Goal: Information Seeking & Learning: Learn about a topic

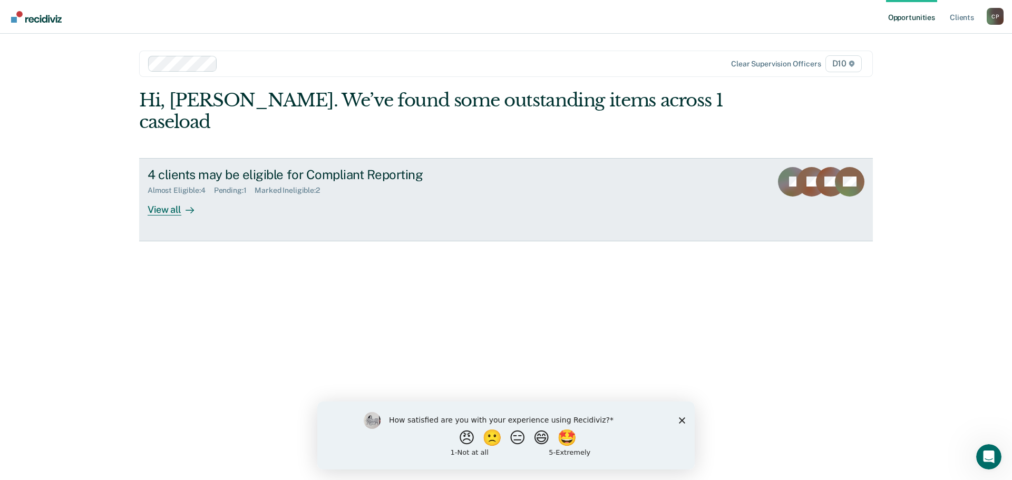
click at [175, 195] on div "View all" at bounding box center [177, 205] width 59 height 21
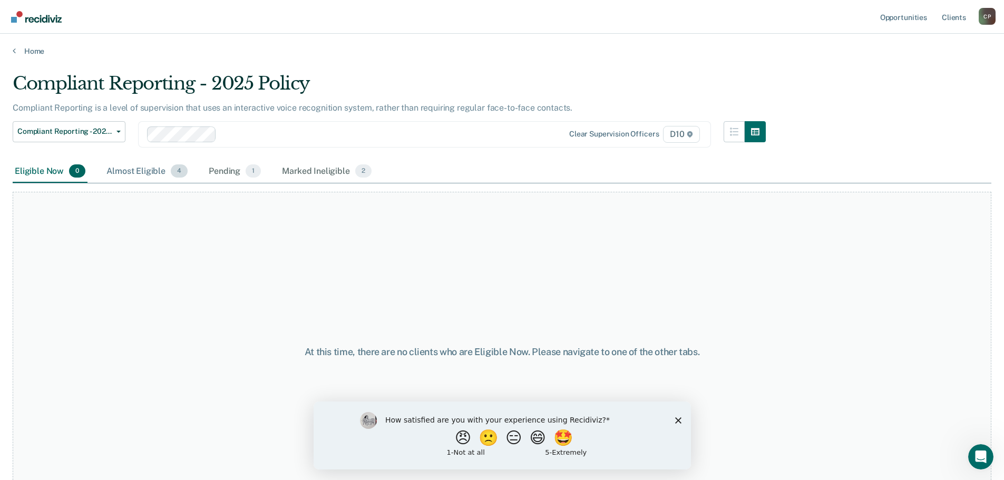
click at [159, 172] on div "Almost Eligible 4" at bounding box center [146, 171] width 85 height 23
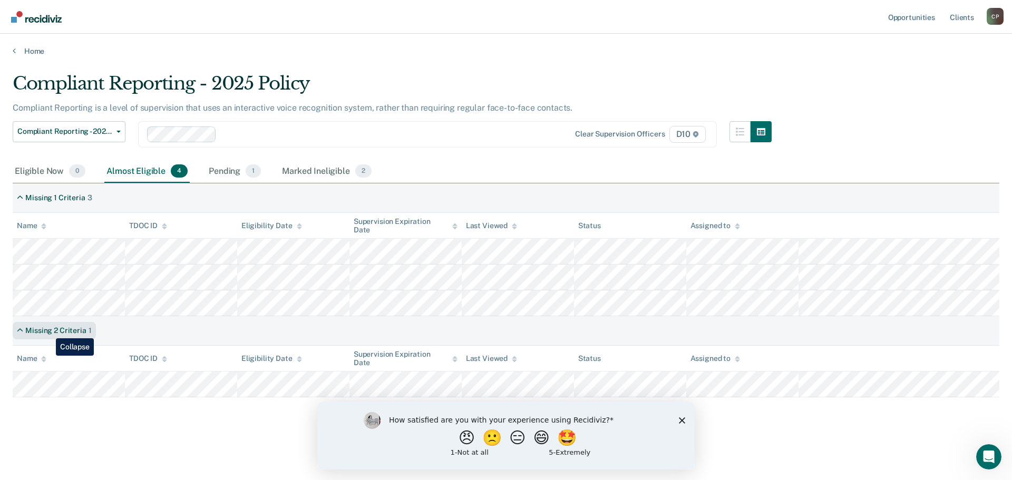
click at [47, 331] on div "Missing 2 Criteria" at bounding box center [55, 330] width 61 height 9
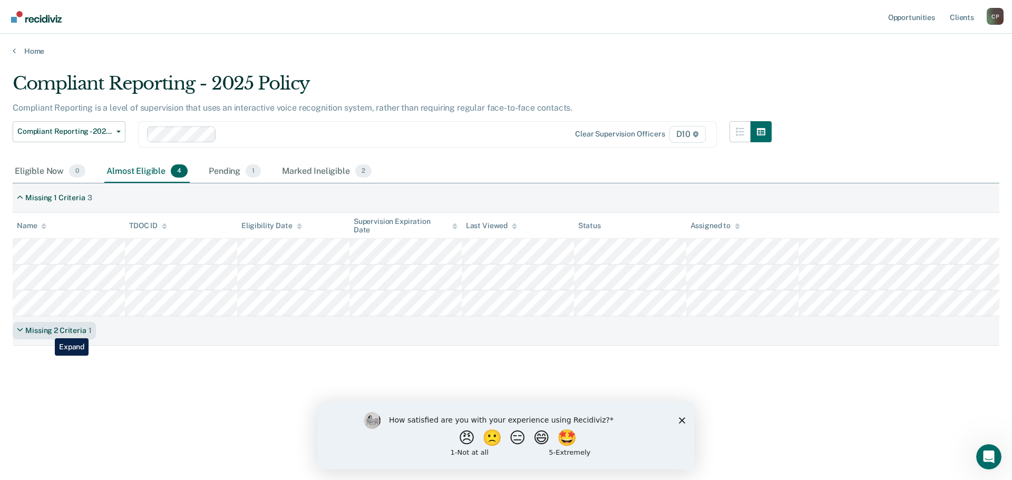
click at [47, 331] on div "Missing 2 Criteria" at bounding box center [55, 330] width 61 height 9
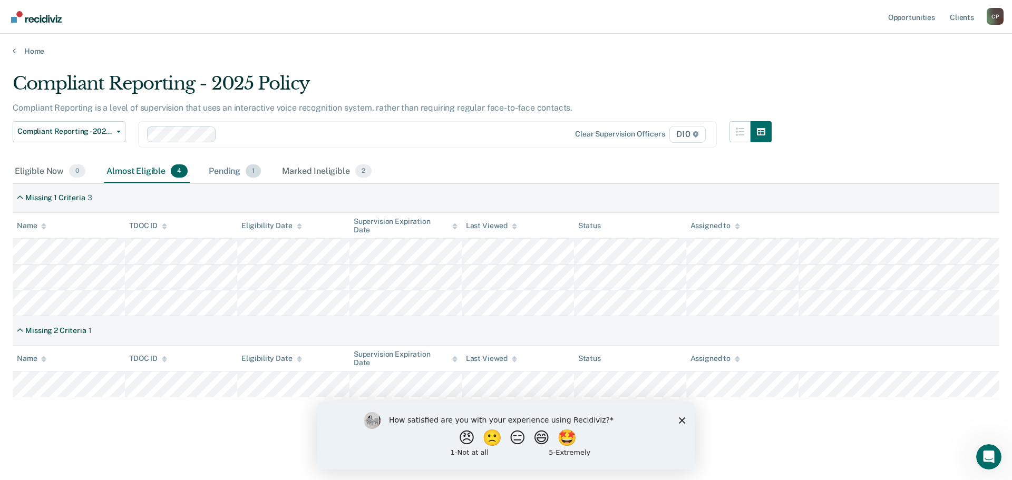
click at [220, 173] on div "Pending 1" at bounding box center [235, 171] width 56 height 23
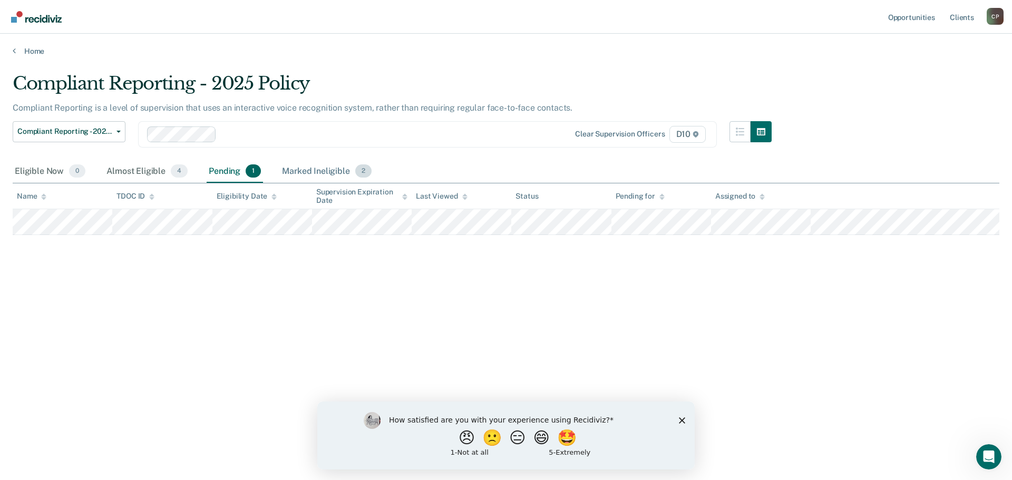
click at [311, 172] on div "Marked Ineligible 2" at bounding box center [327, 171] width 94 height 23
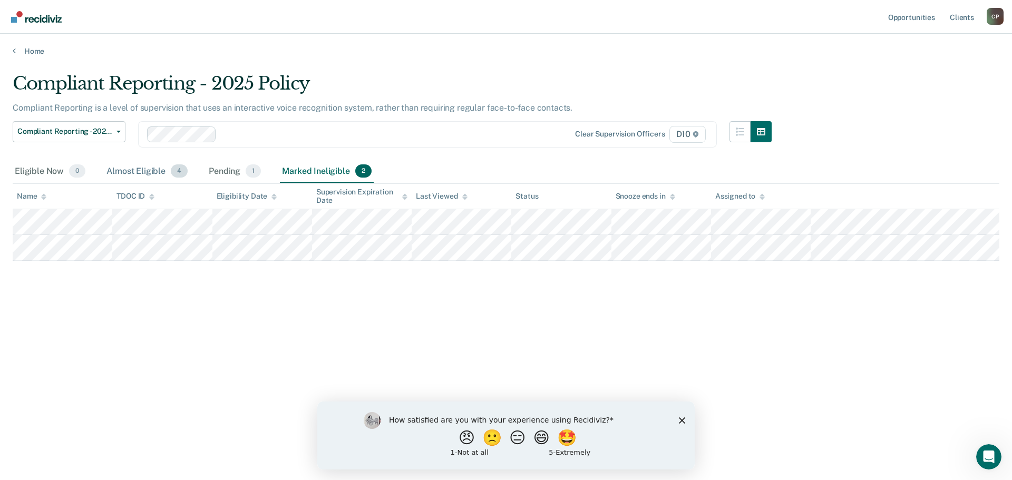
click at [132, 172] on div "Almost Eligible 4" at bounding box center [146, 171] width 85 height 23
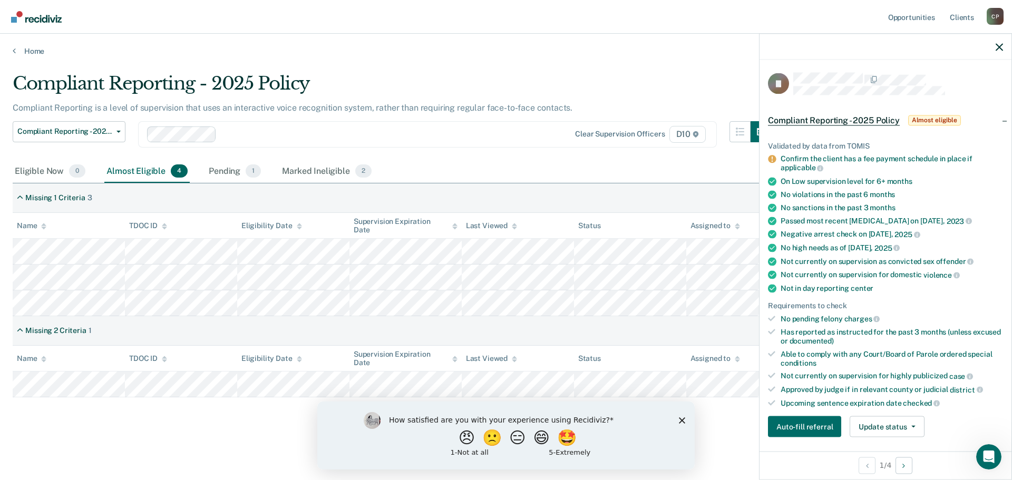
click at [989, 121] on div "Compliant Reporting - 2025 Policy Almost eligible" at bounding box center [886, 120] width 252 height 34
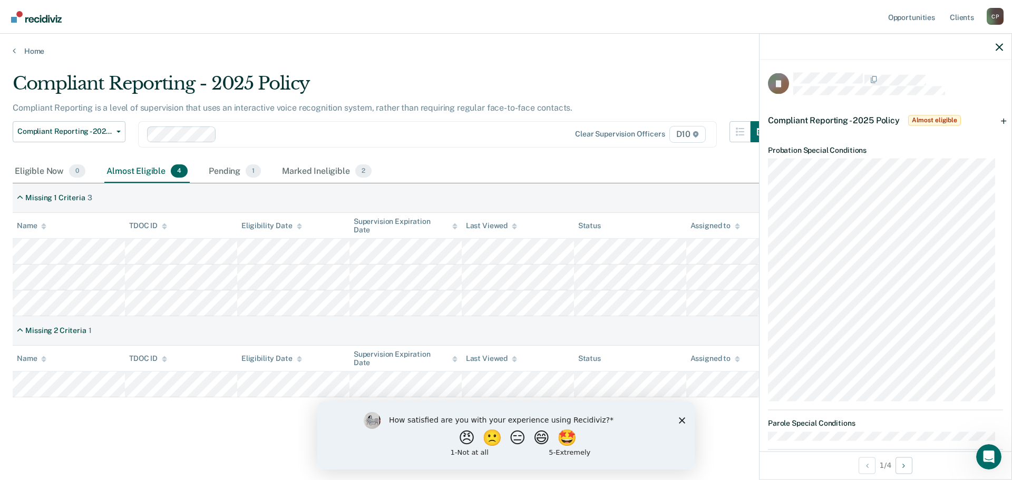
click at [173, 446] on main "Compliant Reporting - 2025 Policy Compliant Reporting is a level of supervision…" at bounding box center [506, 266] width 1012 height 421
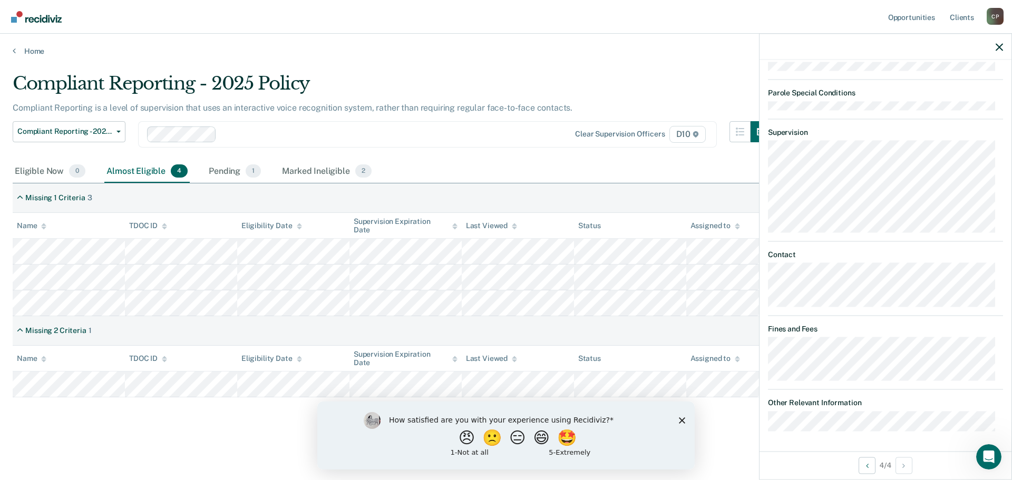
click at [240, 441] on main "Compliant Reporting - 2025 Policy Compliant Reporting is a level of supervision…" at bounding box center [506, 266] width 1012 height 421
click at [1000, 46] on icon "button" at bounding box center [999, 46] width 7 height 7
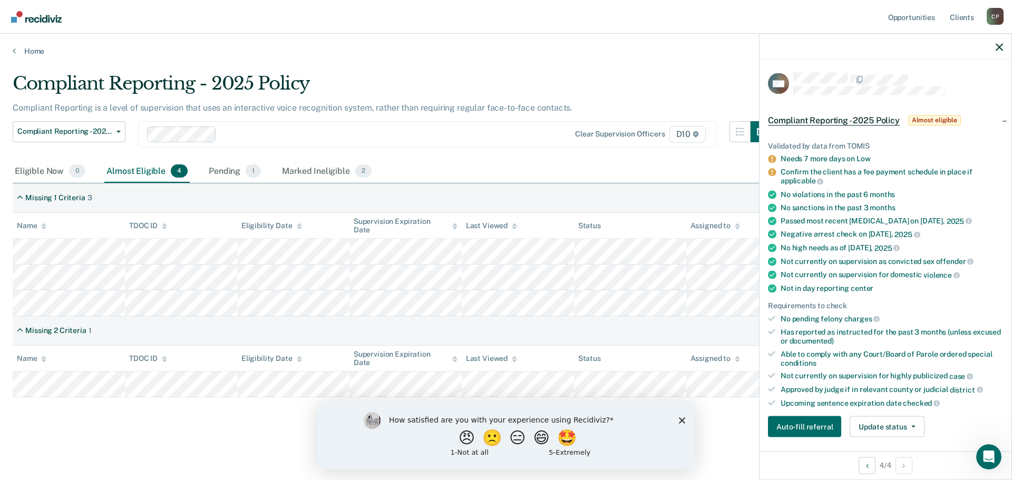
click at [195, 428] on div "Compliant Reporting - 2025 Policy Compliant Reporting is a level of supervision…" at bounding box center [506, 254] width 987 height 362
